Goal: Task Accomplishment & Management: Use online tool/utility

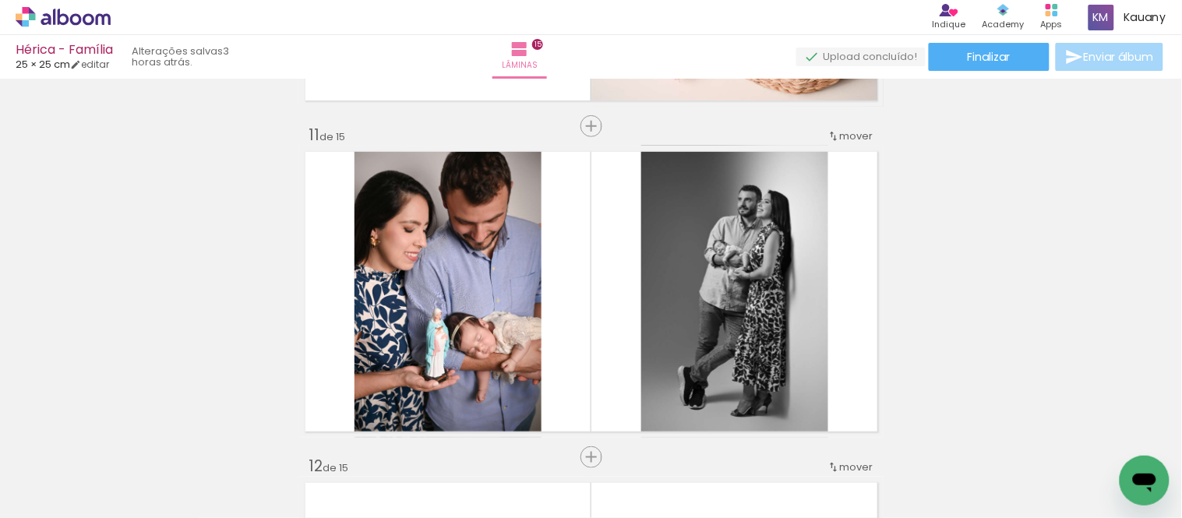
scroll to position [173, 0]
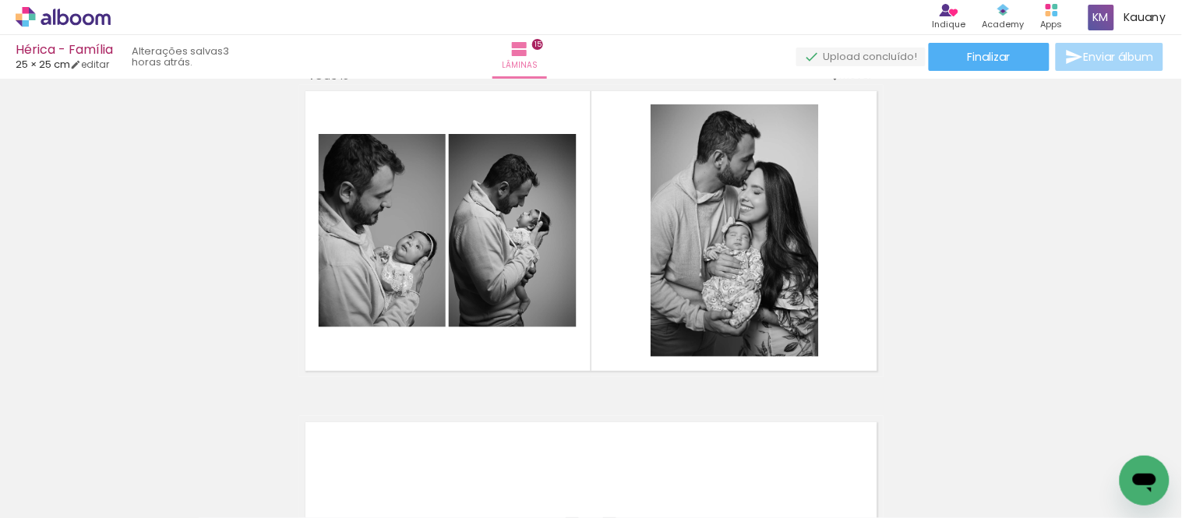
scroll to position [173, 0]
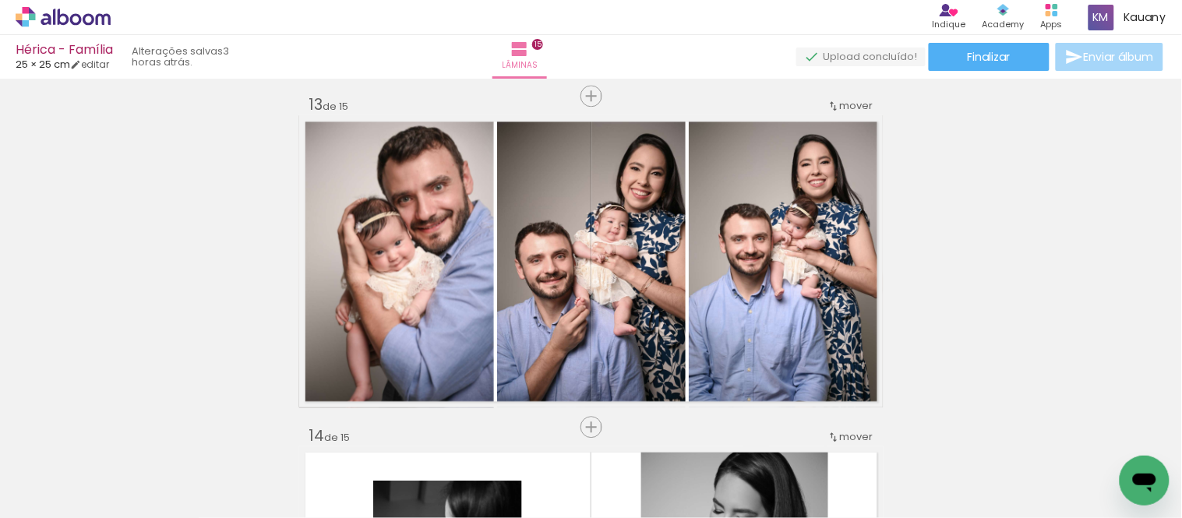
scroll to position [173, 0]
